Goal: Task Accomplishment & Management: Manage account settings

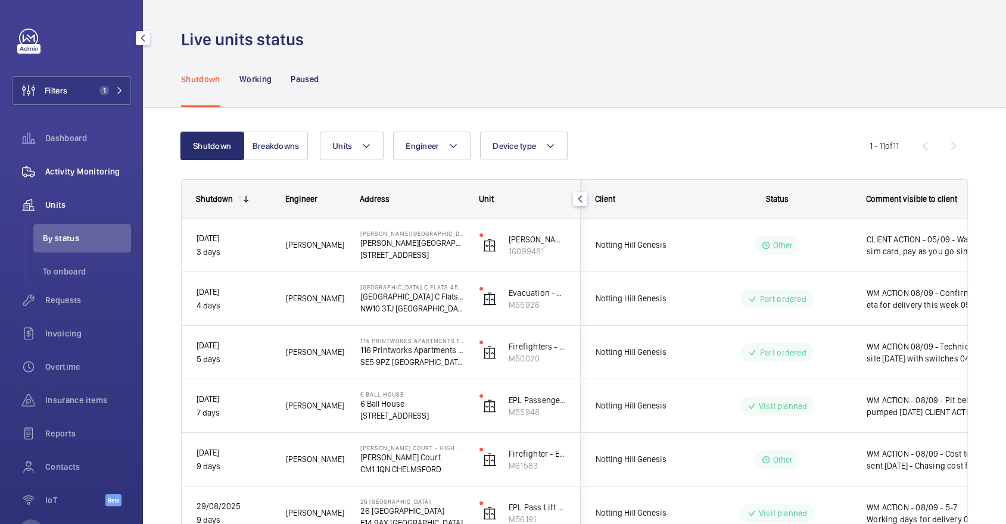
click at [91, 172] on span "Activity Monitoring" at bounding box center [88, 172] width 86 height 12
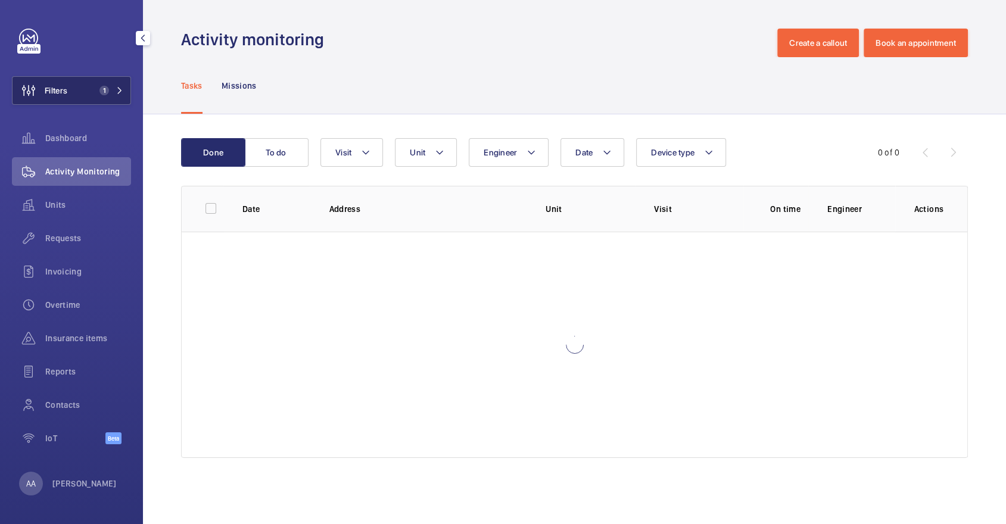
click at [70, 93] on button "Filters 1" at bounding box center [71, 90] width 119 height 29
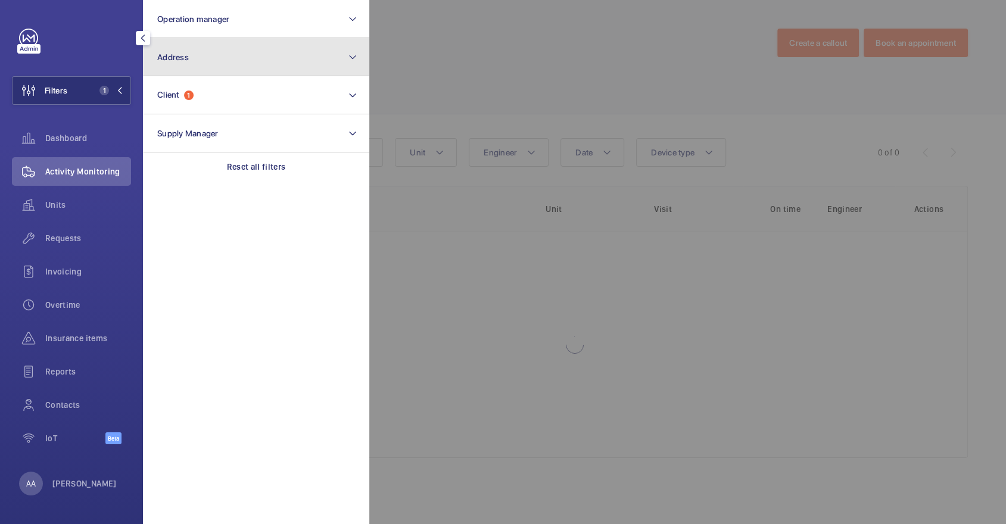
click at [183, 58] on span "Address" at bounding box center [173, 57] width 32 height 10
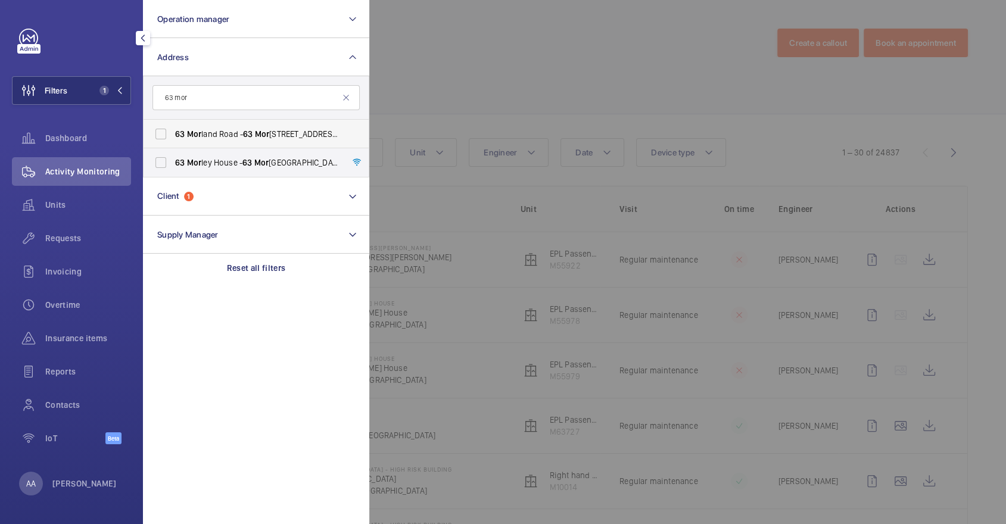
type input "63 mor"
click at [222, 140] on label "[STREET_ADDRESS]" at bounding box center [247, 134] width 207 height 29
click at [173, 140] on input "[STREET_ADDRESS]" at bounding box center [161, 134] width 24 height 24
checkbox input "true"
click at [549, 104] on div at bounding box center [872, 262] width 1006 height 524
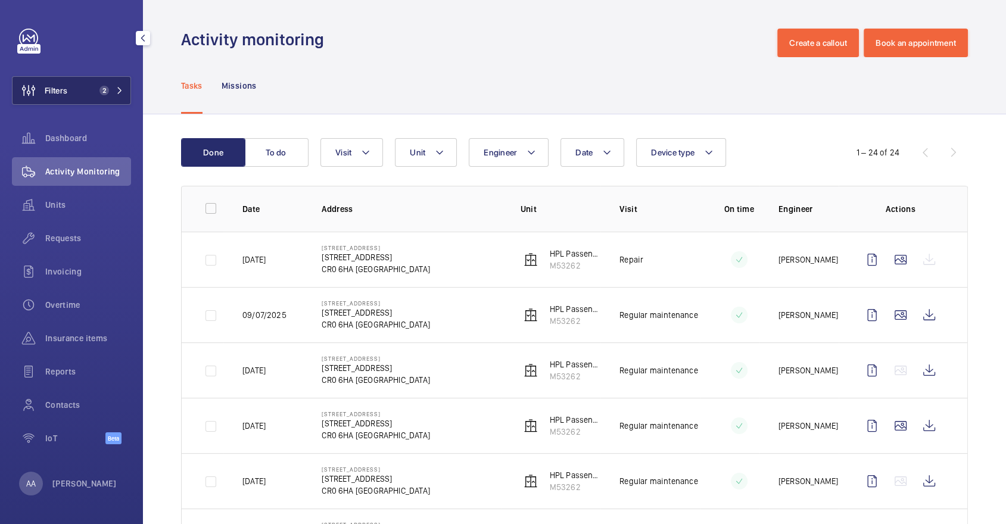
click at [94, 83] on button "Filters 2" at bounding box center [71, 90] width 119 height 29
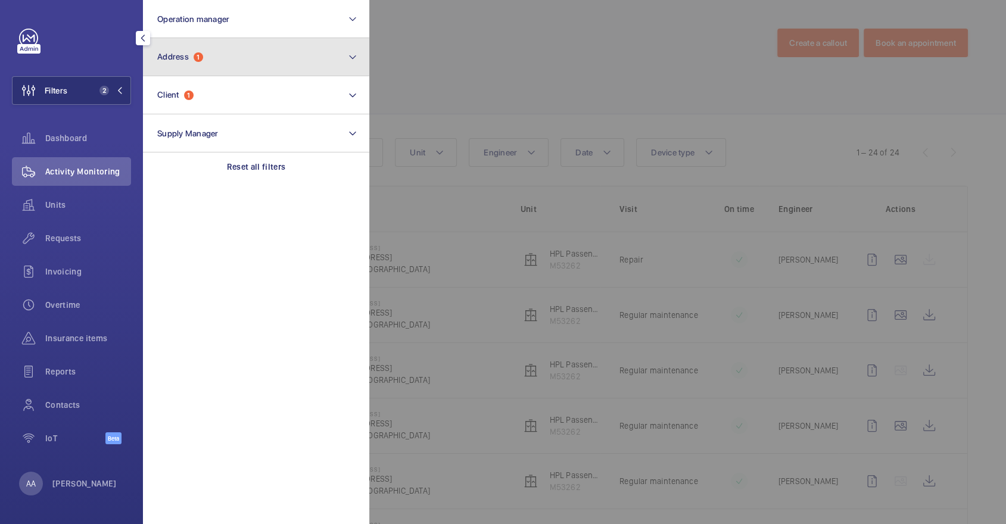
click at [171, 73] on button "Address 1" at bounding box center [256, 57] width 226 height 38
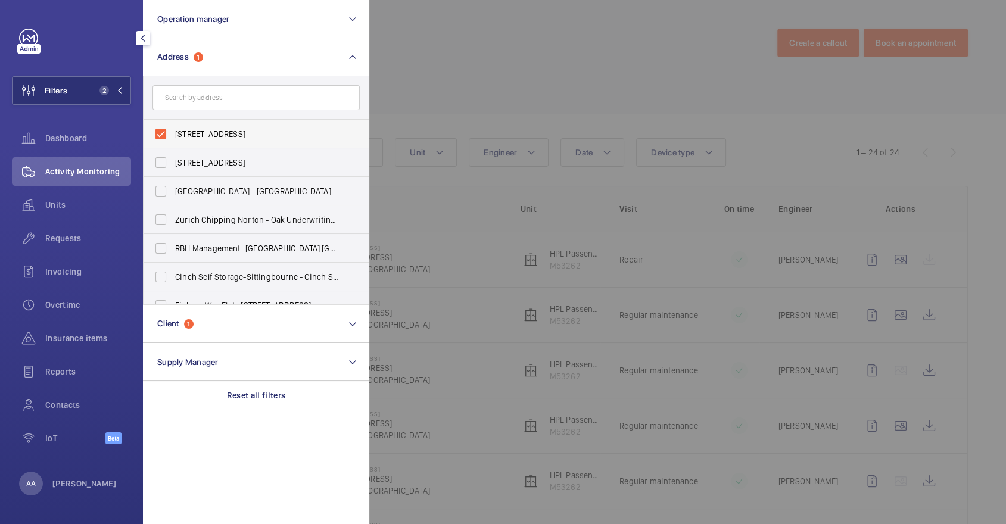
click at [206, 141] on label "[STREET_ADDRESS]" at bounding box center [247, 134] width 207 height 29
click at [173, 141] on input "[STREET_ADDRESS]" at bounding box center [161, 134] width 24 height 24
checkbox input "false"
click at [195, 86] on input "text" at bounding box center [256, 97] width 207 height 25
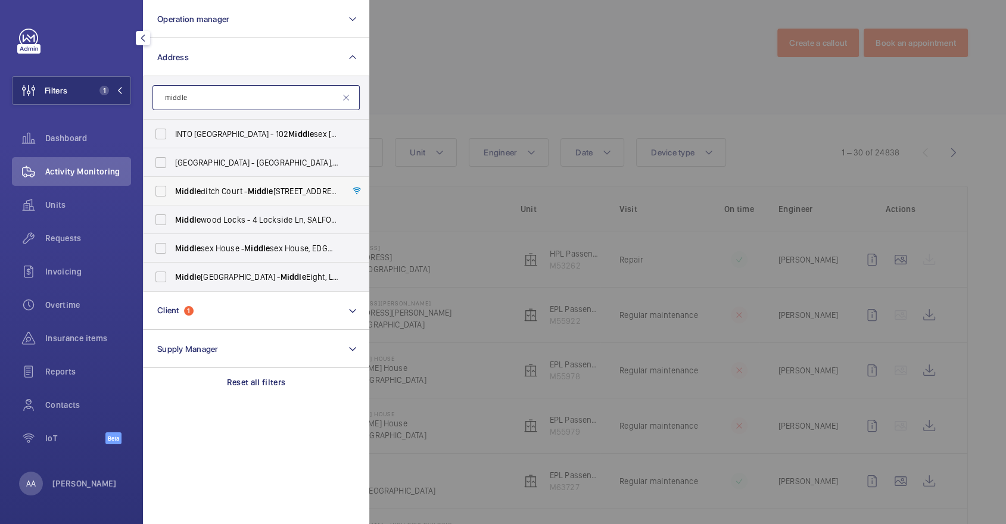
type input "middle"
click at [218, 193] on span "Middle ditch Court - Middle ditch Court, LONDON CM1 1LS" at bounding box center [257, 191] width 164 height 12
click at [173, 193] on input "Middle ditch Court - Middle ditch Court, LONDON CM1 1LS" at bounding box center [161, 191] width 24 height 24
checkbox input "true"
click at [543, 76] on div at bounding box center [872, 262] width 1006 height 524
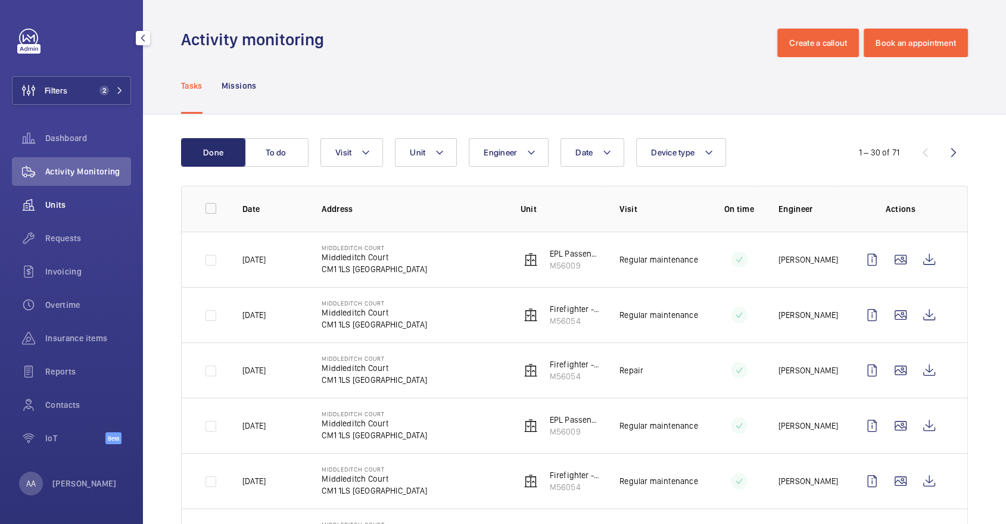
click at [86, 210] on span "Units" at bounding box center [88, 205] width 86 height 12
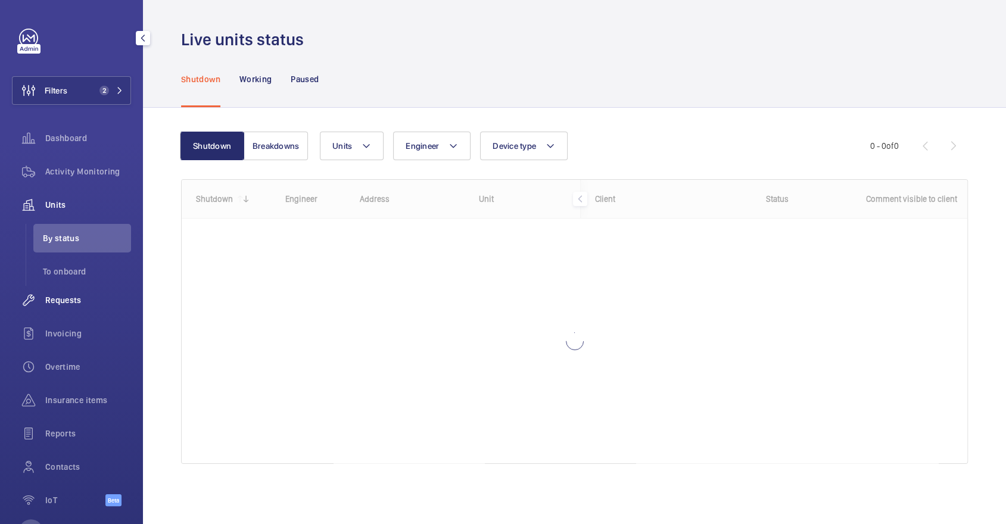
click at [94, 304] on span "Requests" at bounding box center [88, 300] width 86 height 12
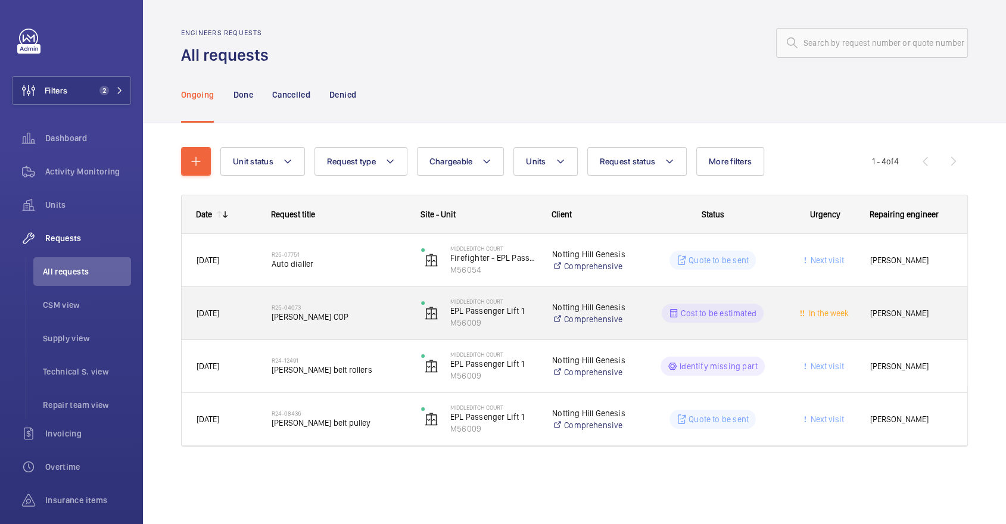
click at [369, 312] on span "Schindler COP" at bounding box center [339, 317] width 134 height 12
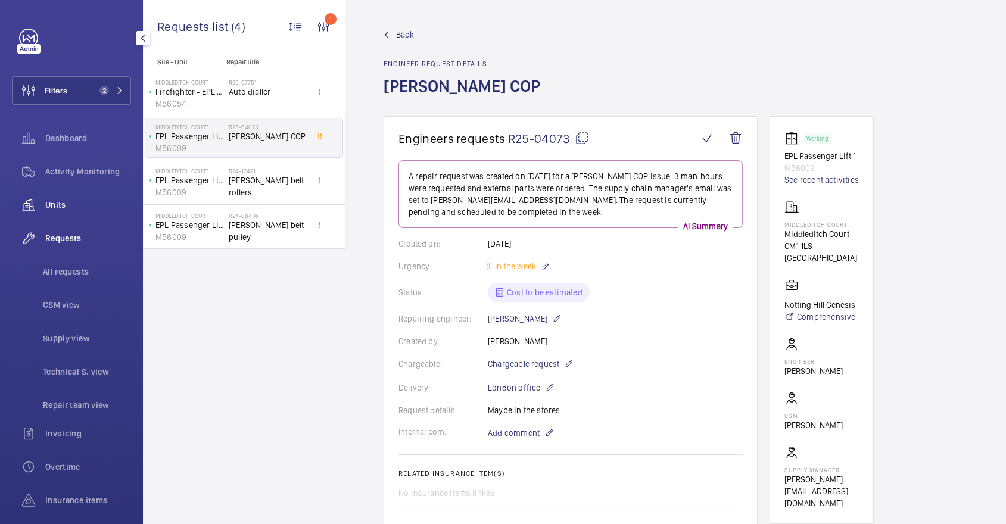
click at [84, 194] on div "Units" at bounding box center [71, 205] width 119 height 29
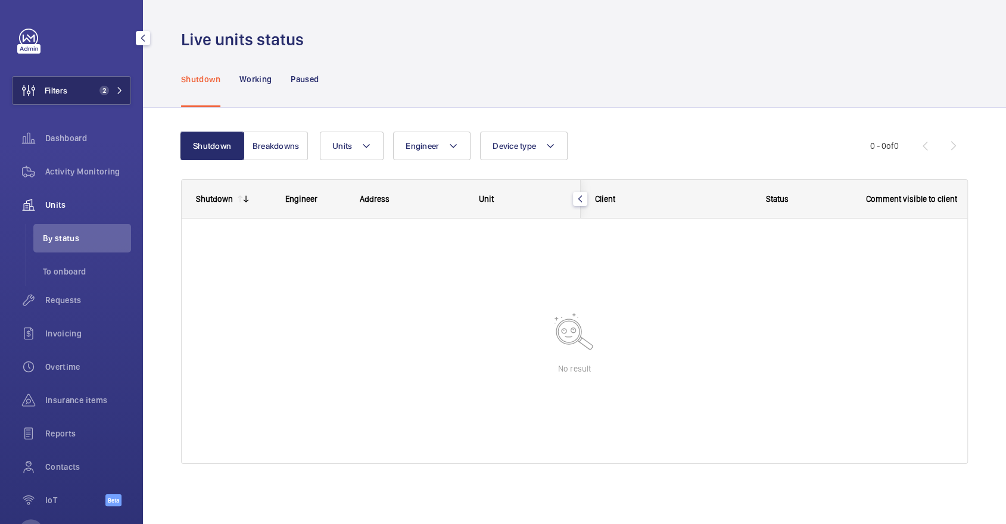
click at [114, 102] on button "Filters 2" at bounding box center [71, 90] width 119 height 29
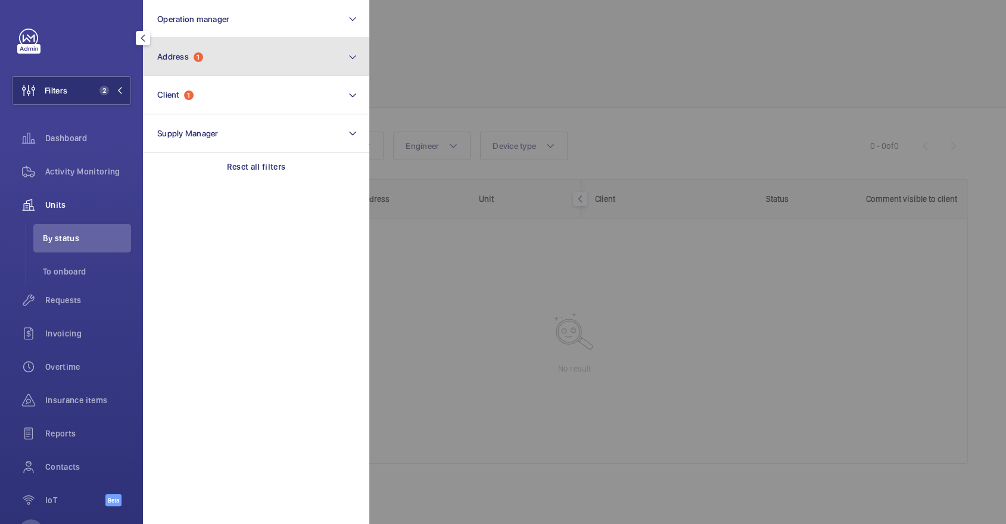
click at [214, 67] on button "Address 1" at bounding box center [256, 57] width 226 height 38
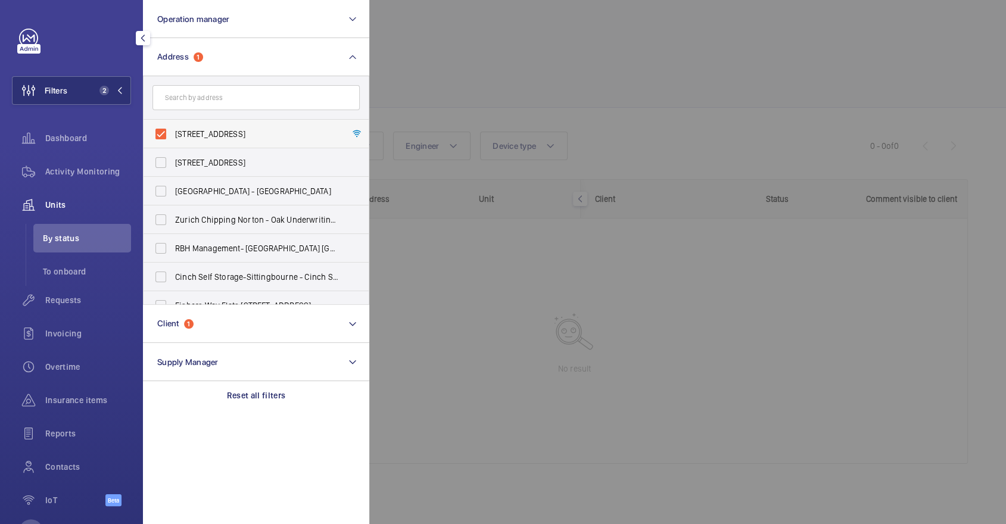
click at [232, 135] on span "Middleditch Court - Middleditch Court, LONDON CM1 1LS" at bounding box center [257, 134] width 164 height 12
click at [173, 135] on input "Middleditch Court - Middleditch Court, LONDON CM1 1LS" at bounding box center [161, 134] width 24 height 24
checkbox input "false"
click at [502, 108] on div at bounding box center [872, 262] width 1006 height 524
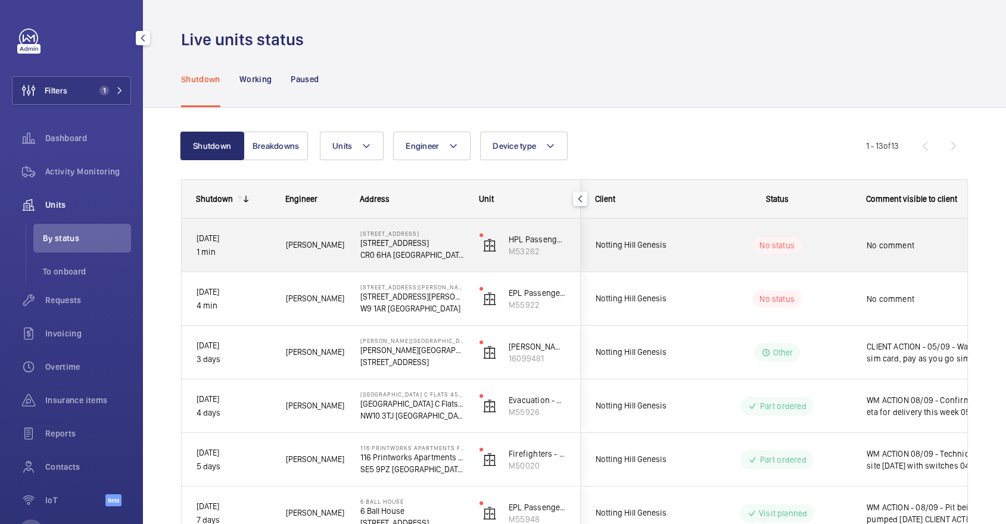
click at [904, 226] on div "No comment" at bounding box center [921, 245] width 138 height 51
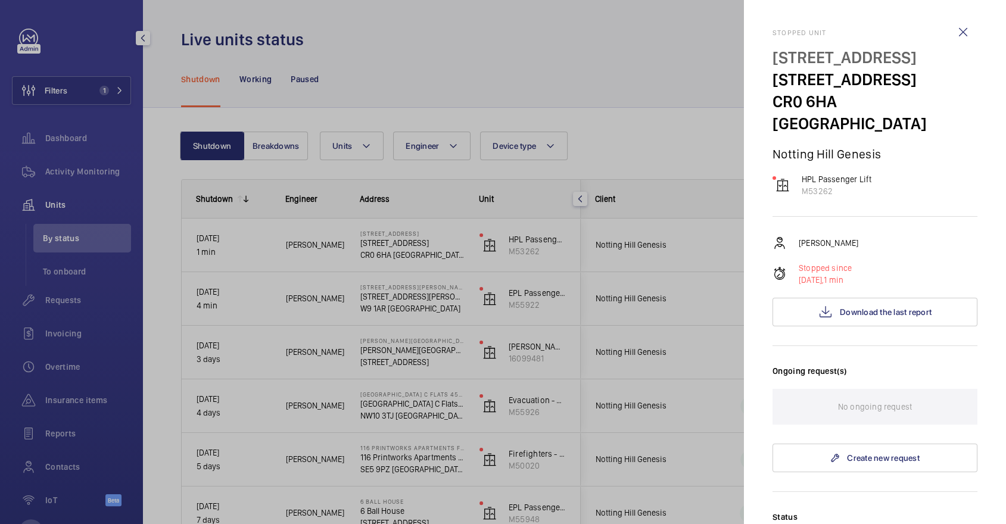
scroll to position [363, 0]
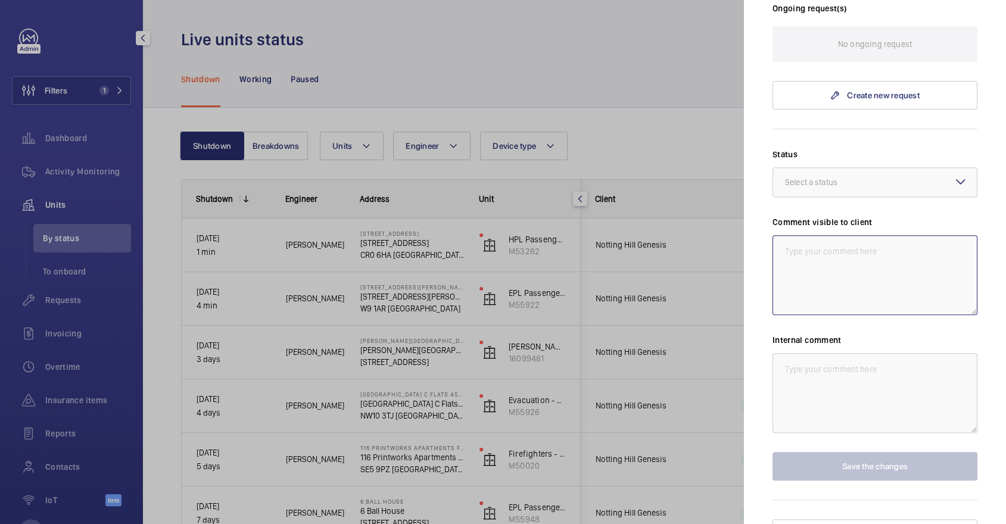
click at [832, 252] on textarea at bounding box center [875, 275] width 205 height 80
type textarea "W"
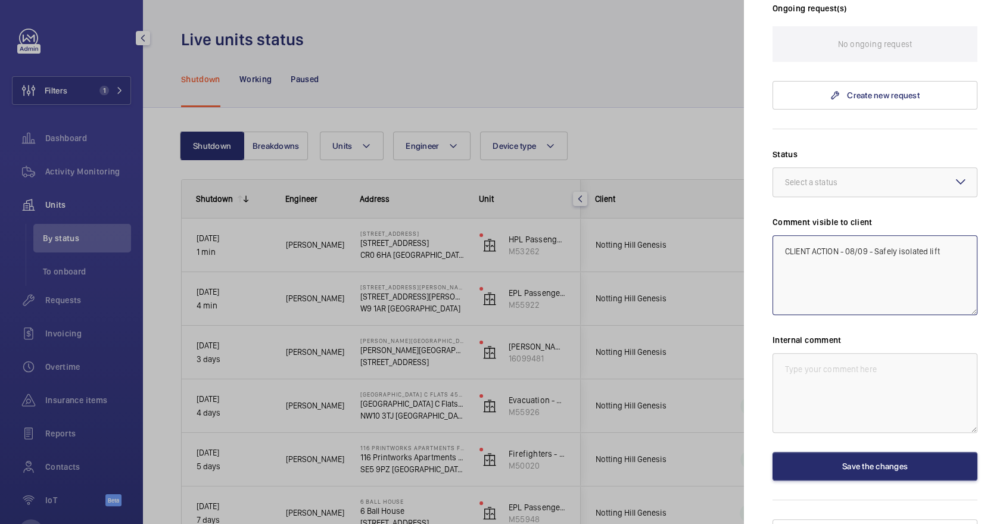
drag, startPoint x: 866, startPoint y: 269, endPoint x: 711, endPoint y: 166, distance: 186.0
click at [711, 166] on mat-sidenav-container "Filters 1 Dashboard Activity Monitoring Units By status To onboard Requests Inv…" at bounding box center [503, 262] width 1006 height 524
type textarea "CLIENT ACTION - 08/09 - Safely isolated lift"
click at [865, 397] on textarea at bounding box center [875, 393] width 205 height 80
paste textarea "CLIENT ACTION - 08/09 - Safely isolated lift"
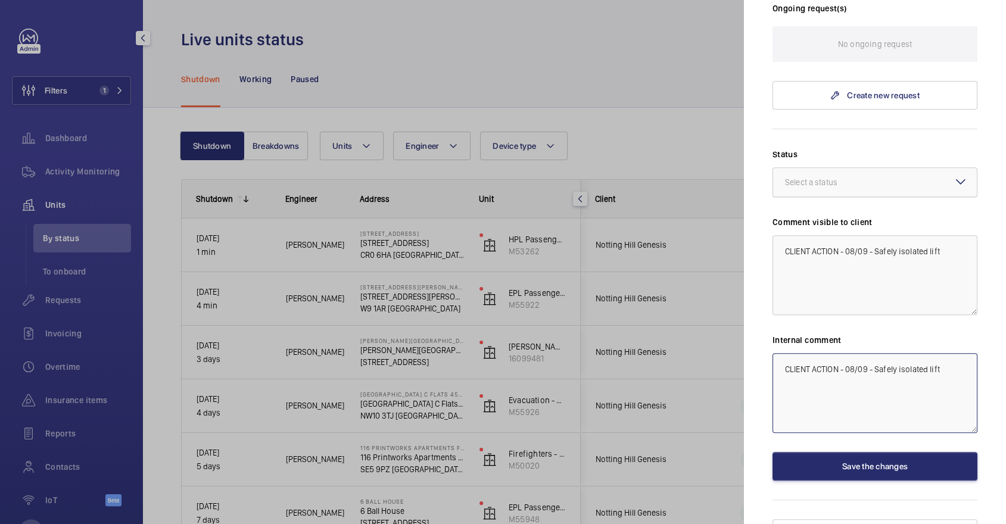
click at [847, 168] on div at bounding box center [875, 182] width 204 height 29
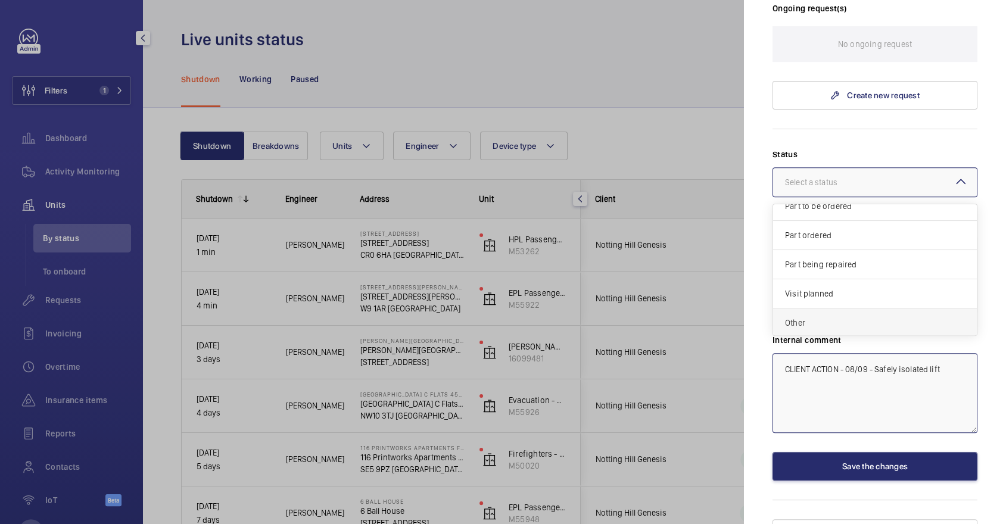
click at [820, 309] on div "Other" at bounding box center [875, 323] width 204 height 29
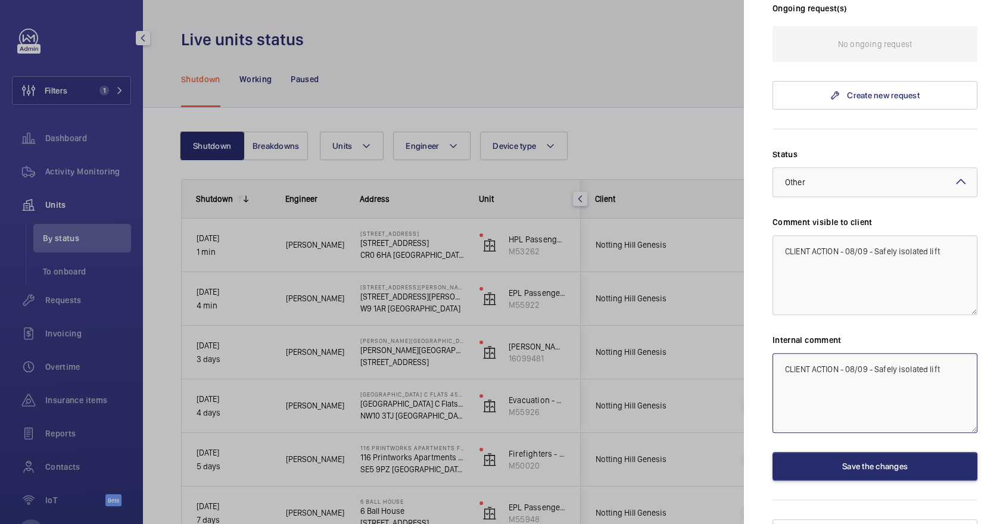
scroll to position [0, 0]
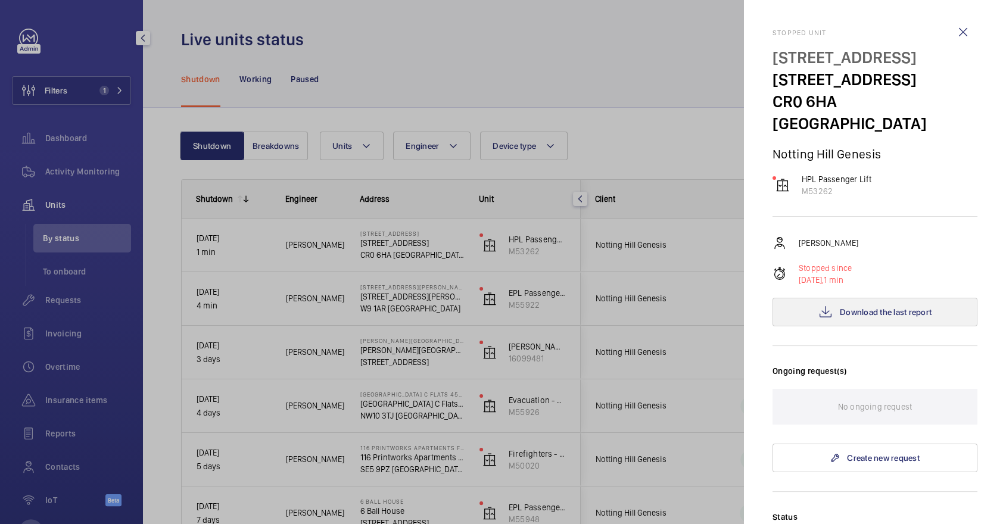
type textarea "CLIENT ACTION - 08/09 - Safely isolated lift"
click at [864, 307] on span "Download the last report" at bounding box center [886, 312] width 92 height 10
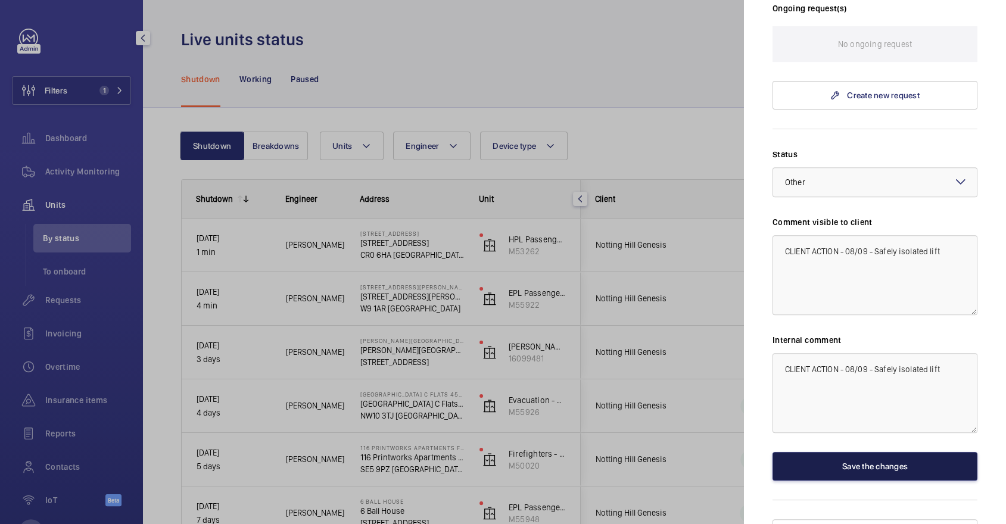
click at [863, 452] on button "Save the changes" at bounding box center [875, 466] width 205 height 29
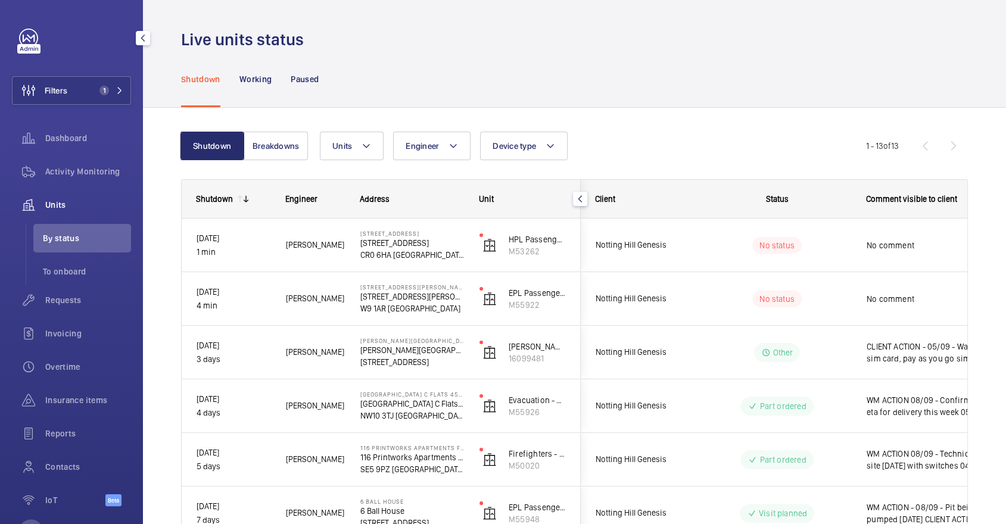
scroll to position [0, 0]
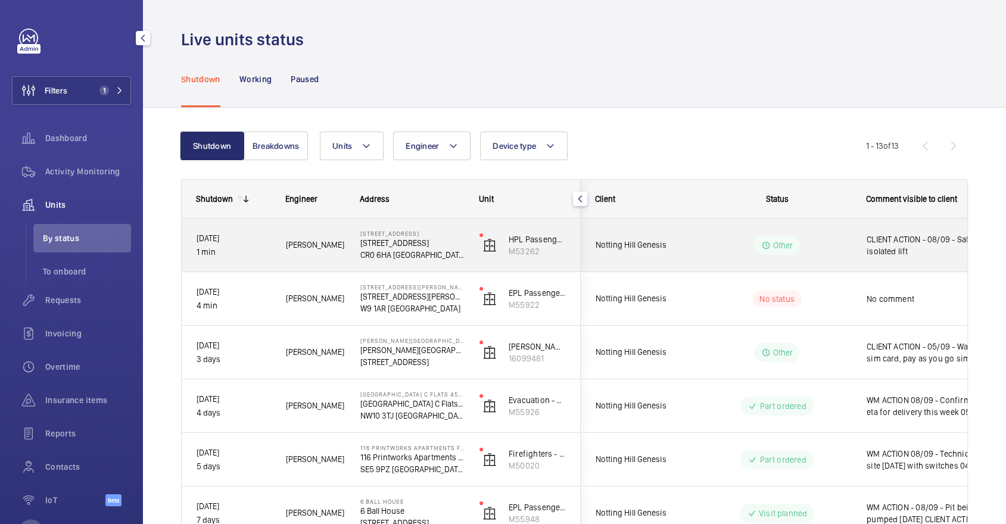
click at [814, 239] on wm-front-pills-cell "Other" at bounding box center [777, 245] width 148 height 19
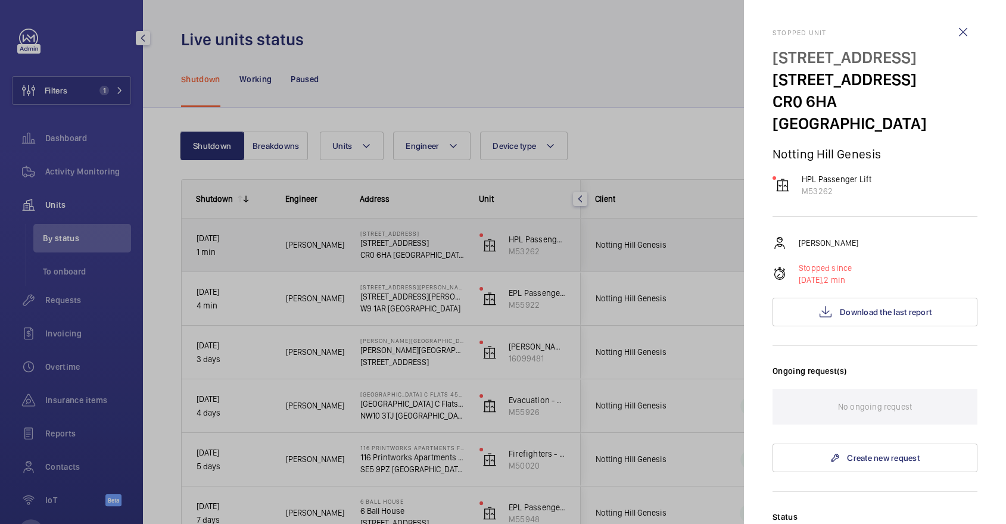
scroll to position [363, 0]
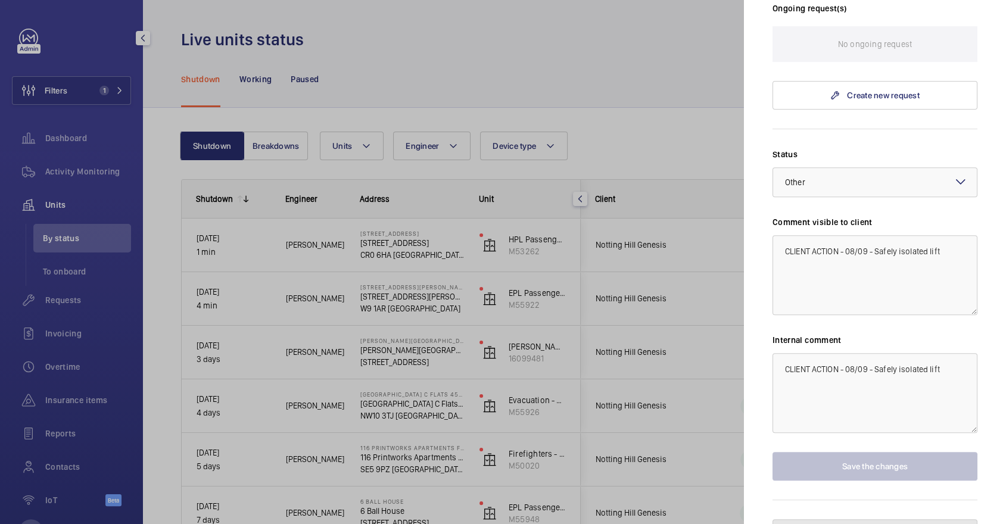
click at [855, 519] on button "Pause the unit" at bounding box center [875, 533] width 205 height 29
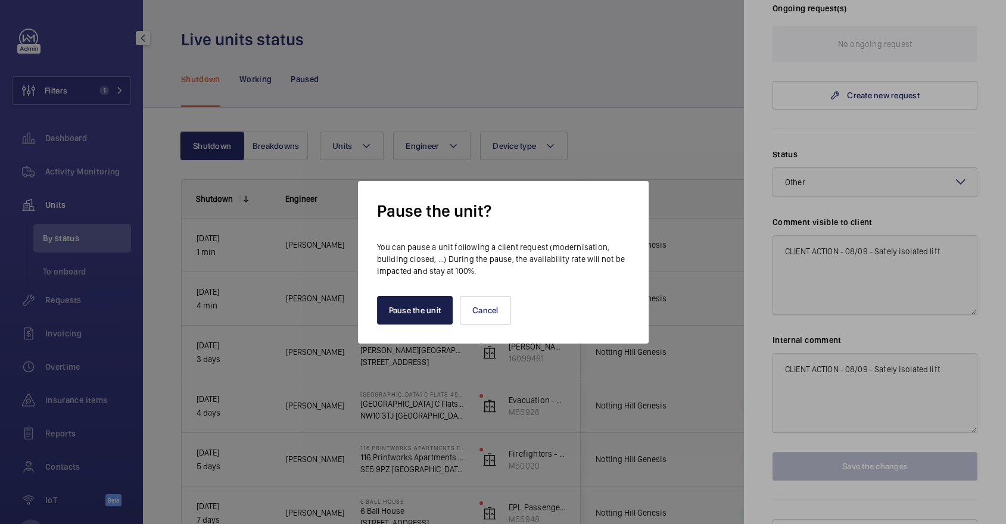
click at [408, 309] on button "Pause the unit" at bounding box center [415, 310] width 76 height 29
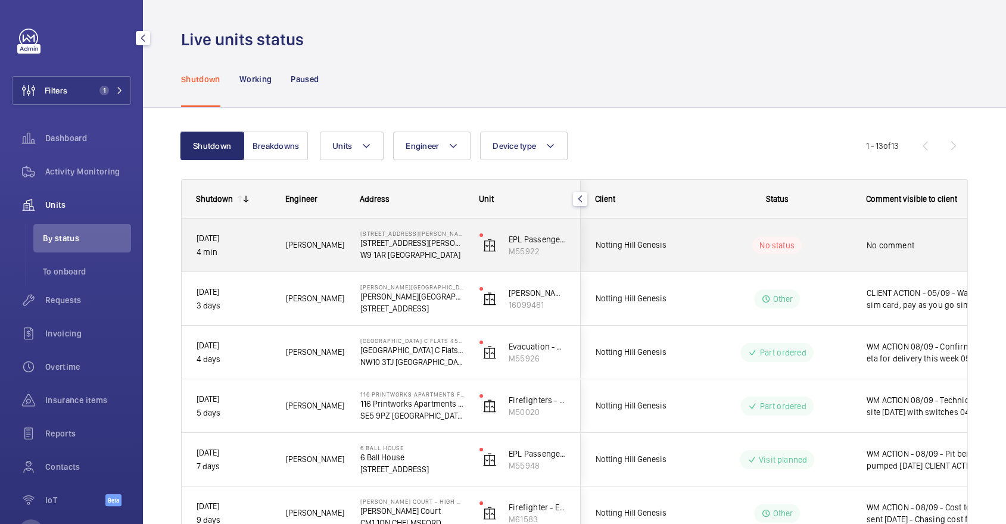
click at [760, 265] on div "No status" at bounding box center [770, 245] width 164 height 53
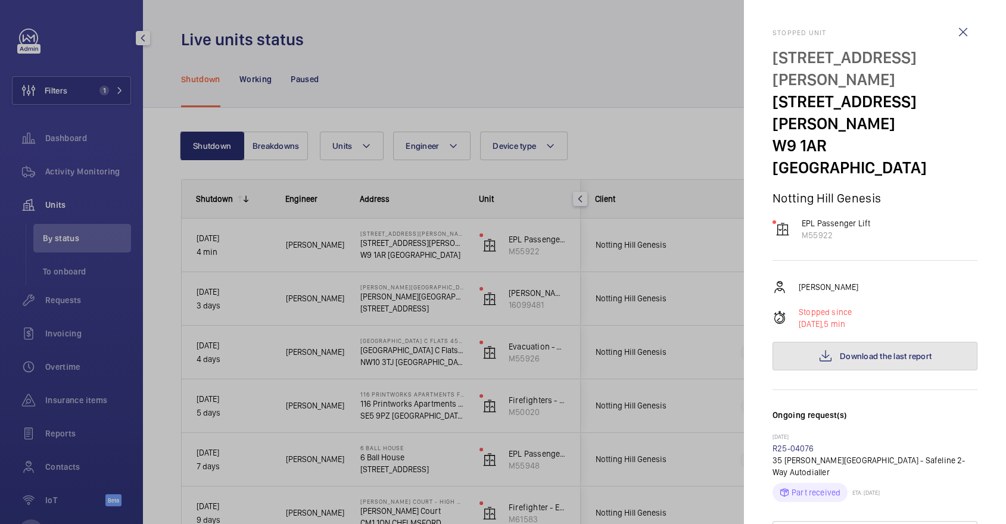
click at [848, 342] on button "Download the last report" at bounding box center [875, 356] width 205 height 29
